Goal: Transaction & Acquisition: Purchase product/service

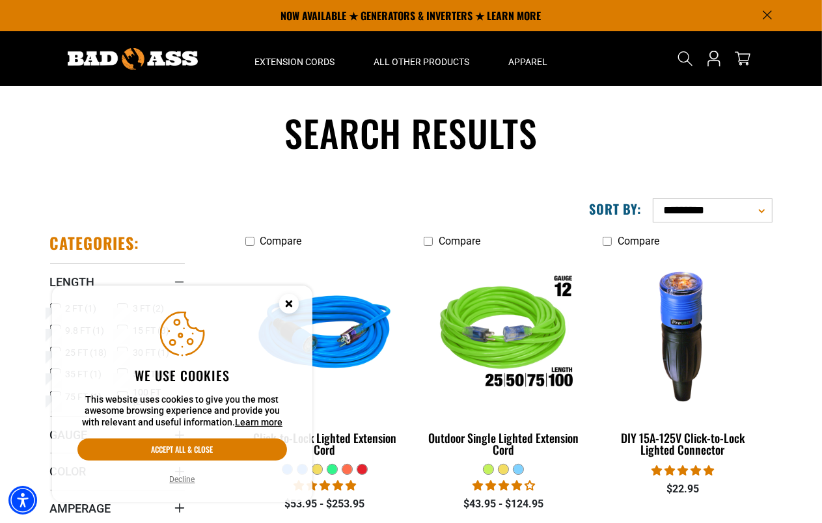
click at [288, 301] on icon "Cookie Consent" at bounding box center [288, 303] width 5 height 5
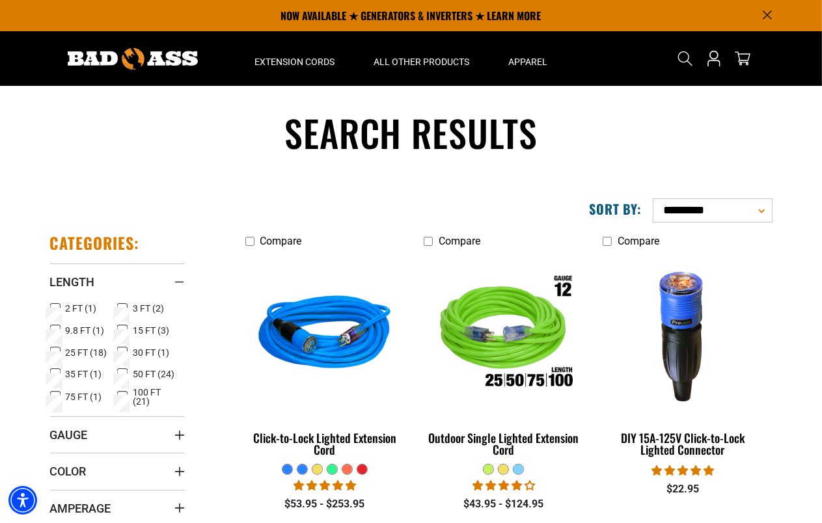
click at [55, 348] on icon at bounding box center [55, 352] width 10 height 17
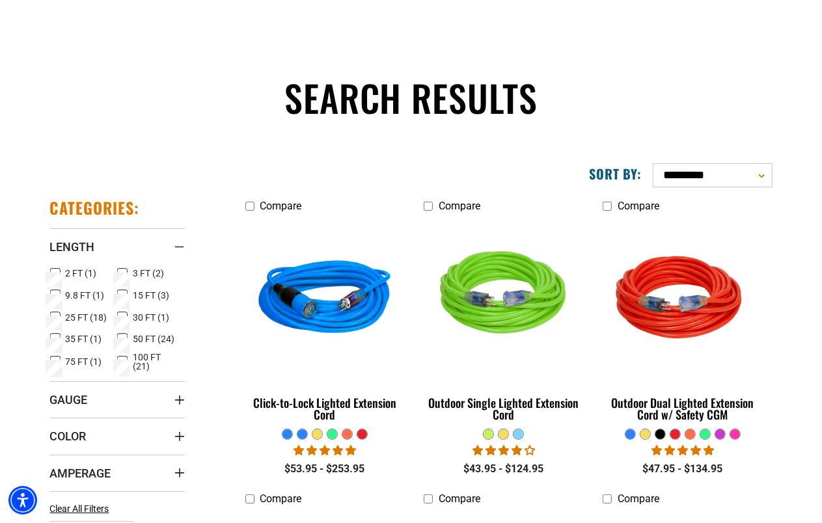
scroll to position [130, 0]
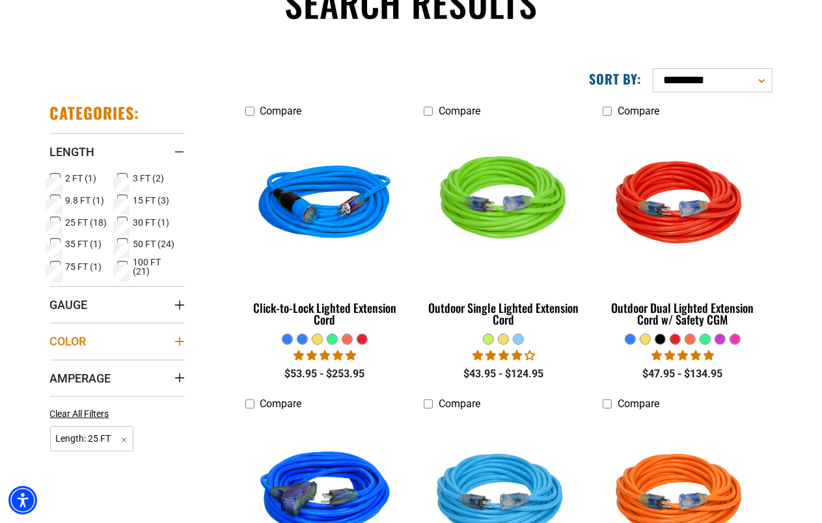
click at [68, 335] on span "Color" at bounding box center [68, 341] width 36 height 15
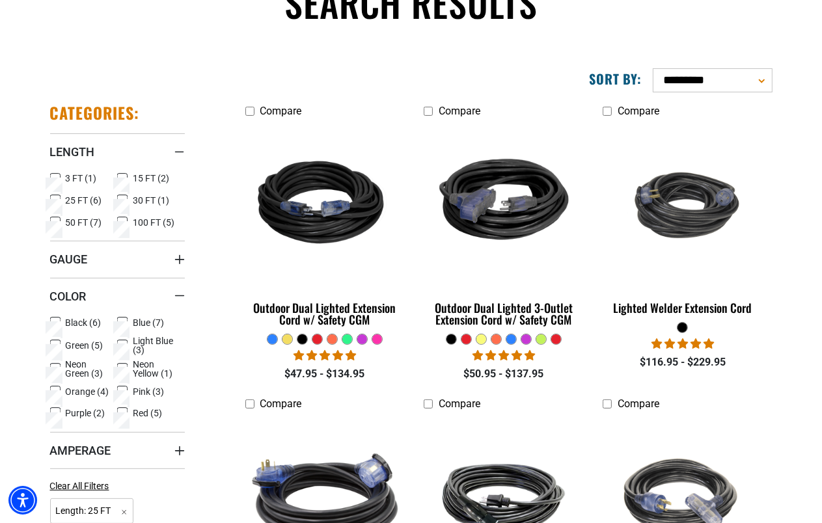
click at [53, 318] on rect at bounding box center [55, 323] width 10 height 10
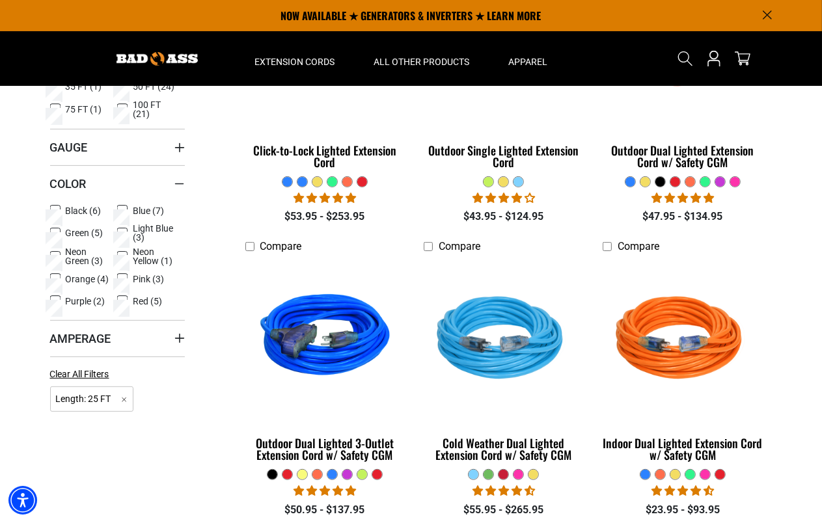
scroll to position [195, 0]
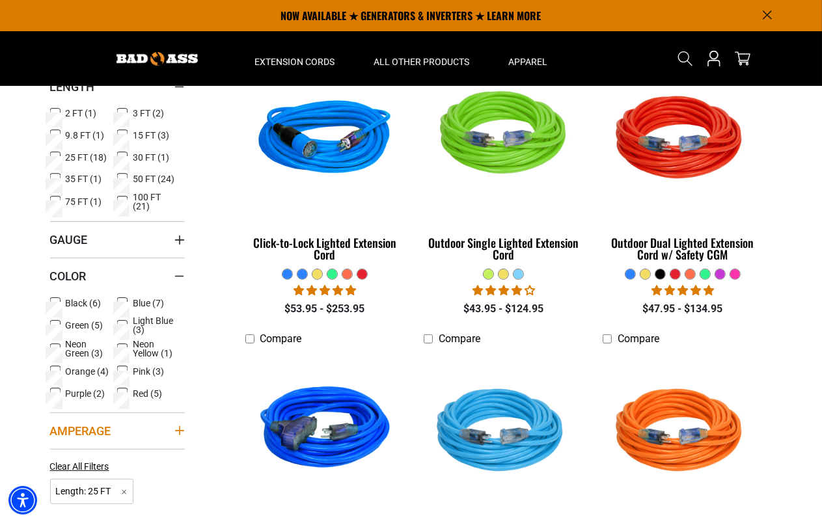
click at [178, 429] on icon "Amperage" at bounding box center [178, 430] width 9 height 9
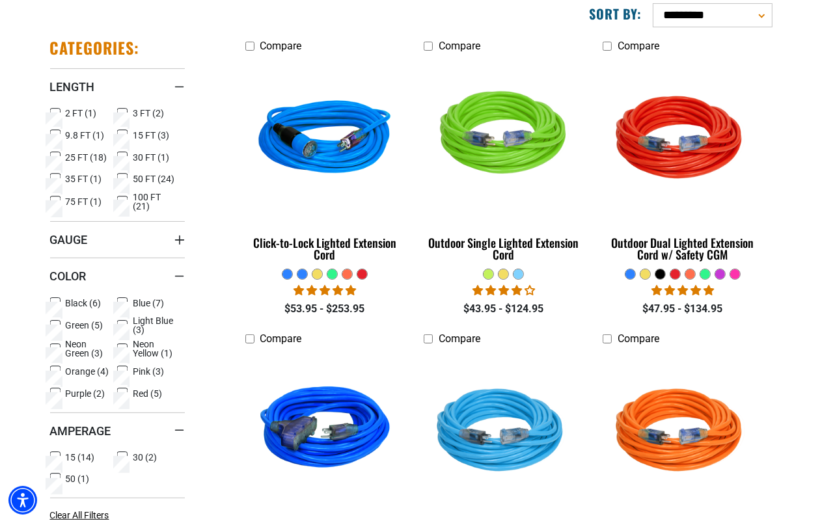
scroll to position [325, 0]
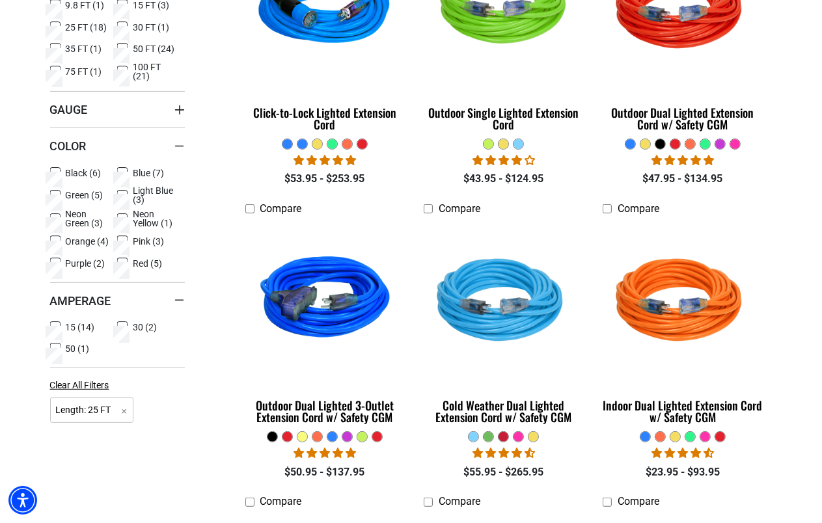
click at [53, 323] on icon at bounding box center [55, 327] width 10 height 17
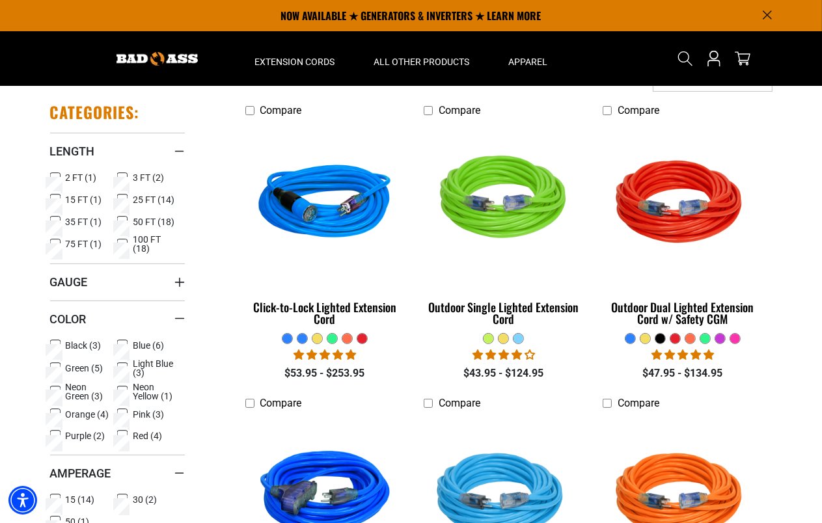
scroll to position [130, 0]
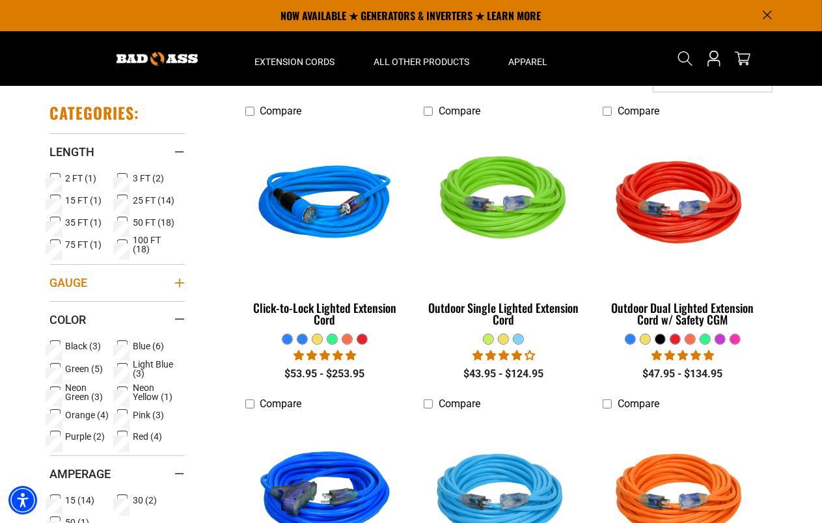
click at [178, 280] on icon "Gauge" at bounding box center [179, 283] width 10 height 10
